Goal: Find specific page/section: Locate a particular part of the current website

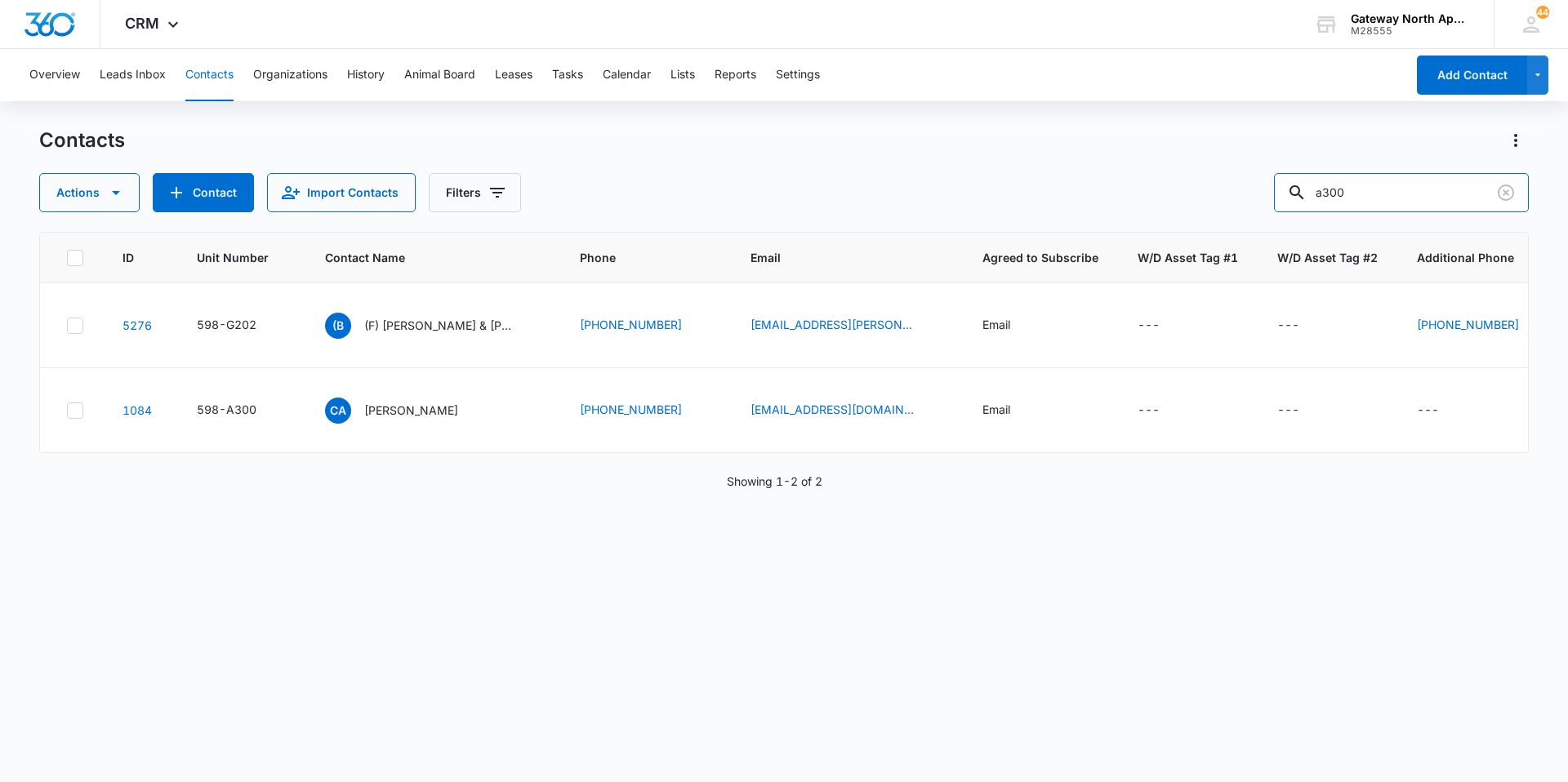
drag, startPoint x: 1409, startPoint y: 192, endPoint x: 1172, endPoint y: 185, distance: 237.1
click at [1172, 185] on div "Actions Contact Import Contacts Filters a300" at bounding box center [784, 192] width 1490 height 40
type input "p302"
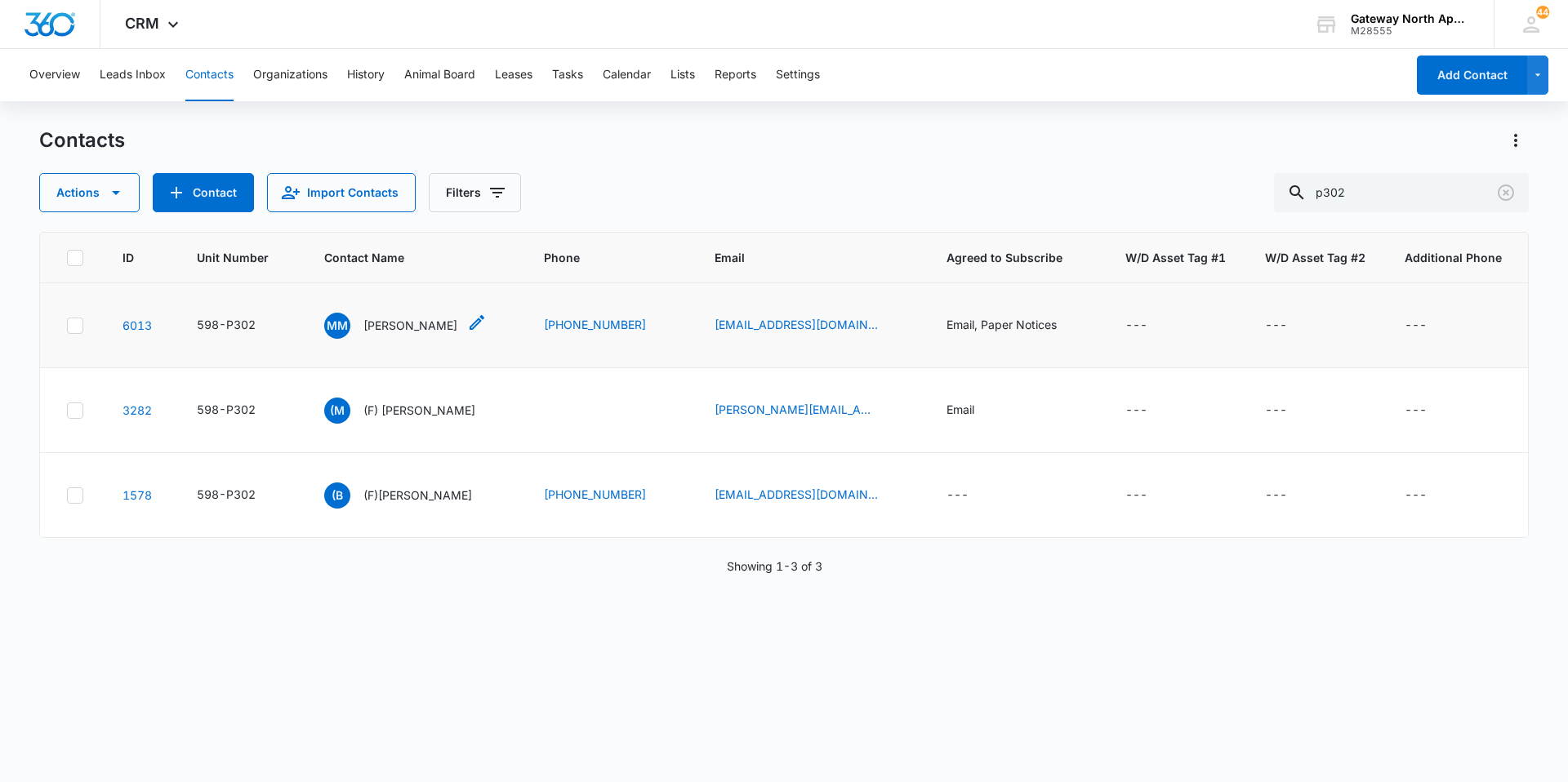
click at [386, 331] on p "[PERSON_NAME]" at bounding box center [410, 325] width 94 height 18
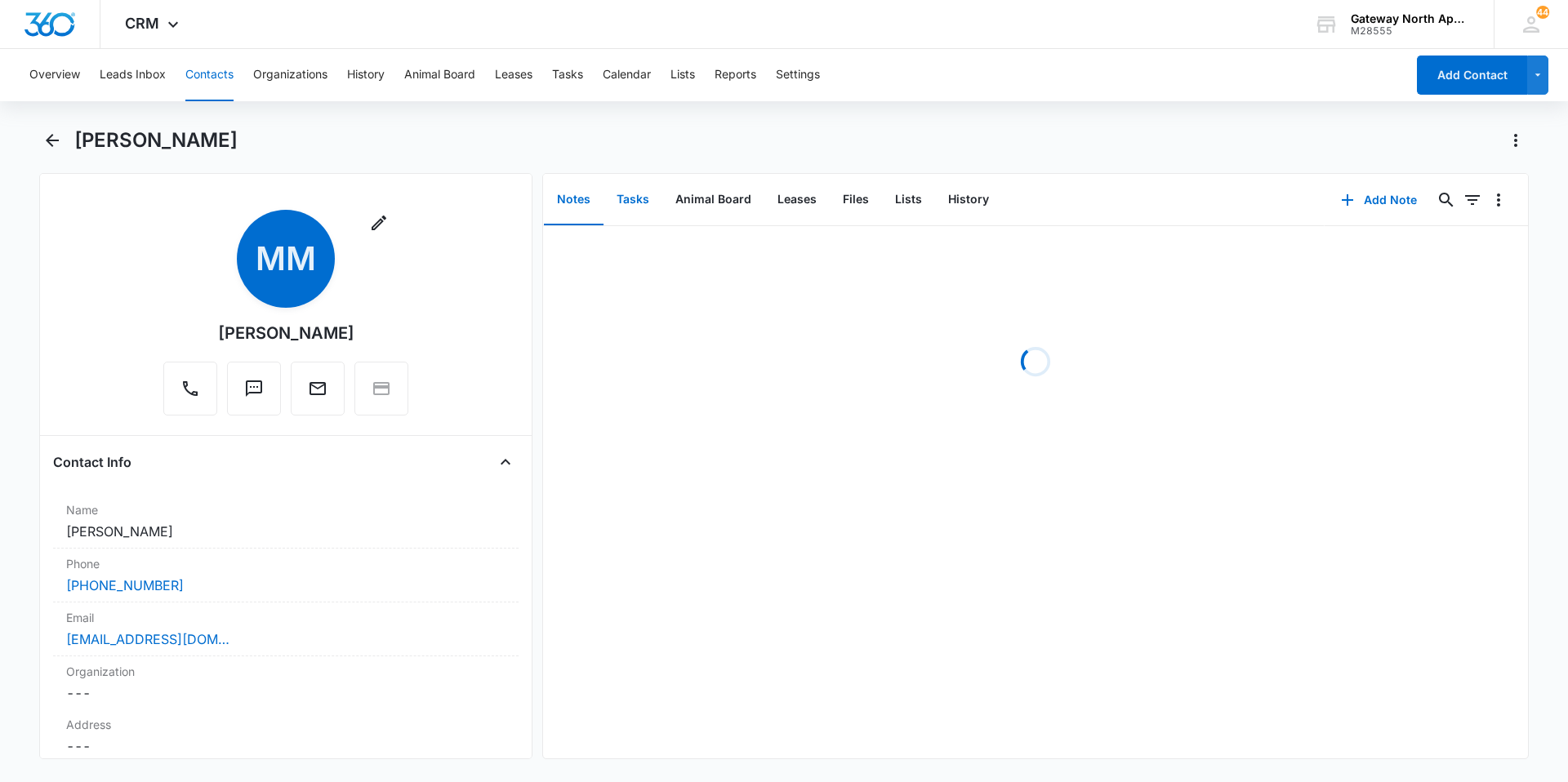
click at [621, 207] on button "Tasks" at bounding box center [633, 200] width 59 height 51
click at [696, 251] on p "598-P302 Vendor work order" at bounding box center [645, 253] width 172 height 18
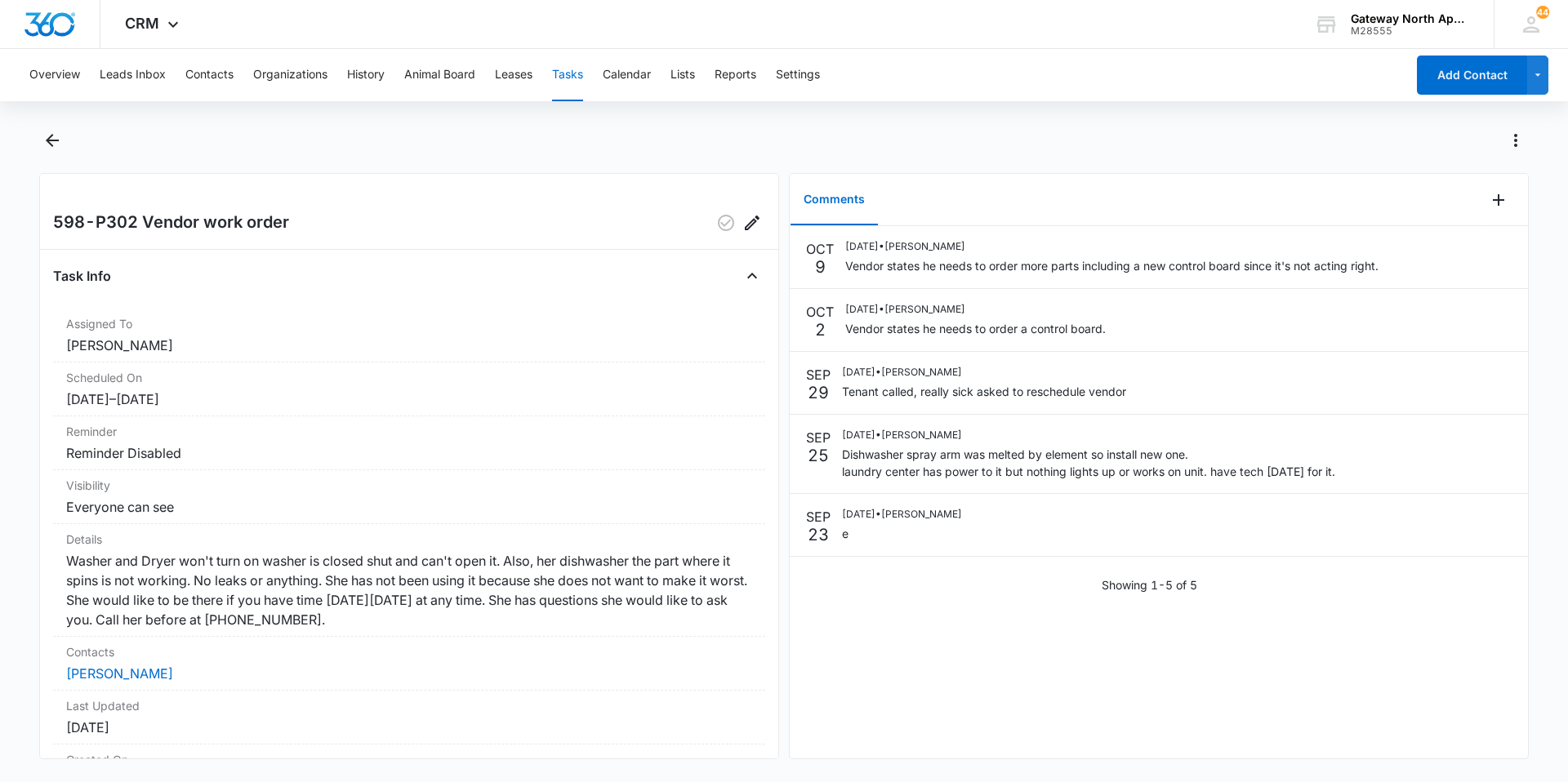
click at [894, 646] on div "[DATE] [DATE] • [PERSON_NAME] Vendor states he needs to order more parts includ…" at bounding box center [1158, 492] width 738 height 532
